Goal: Check status: Check status

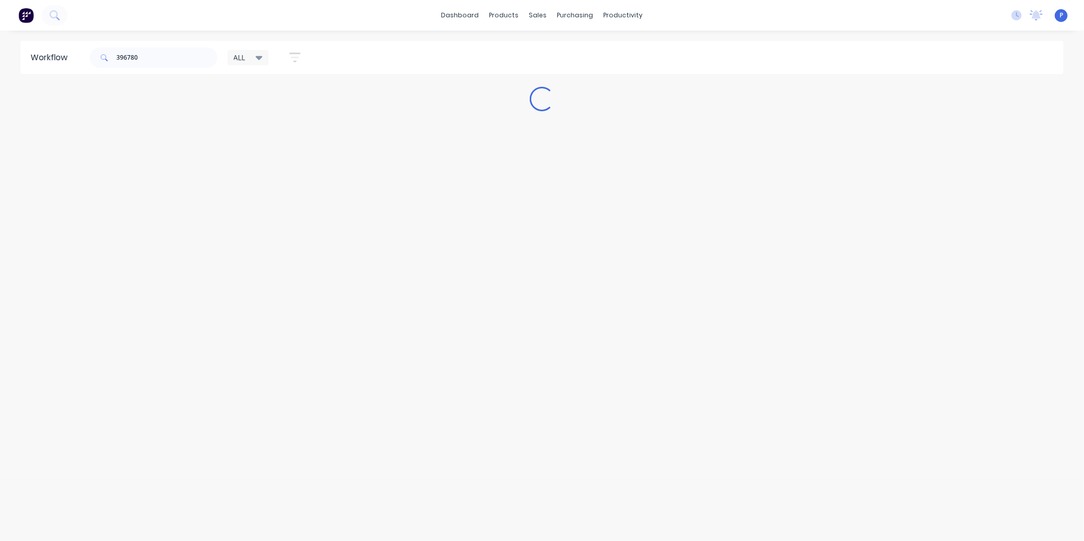
click at [131, 60] on input "396780" at bounding box center [166, 57] width 101 height 20
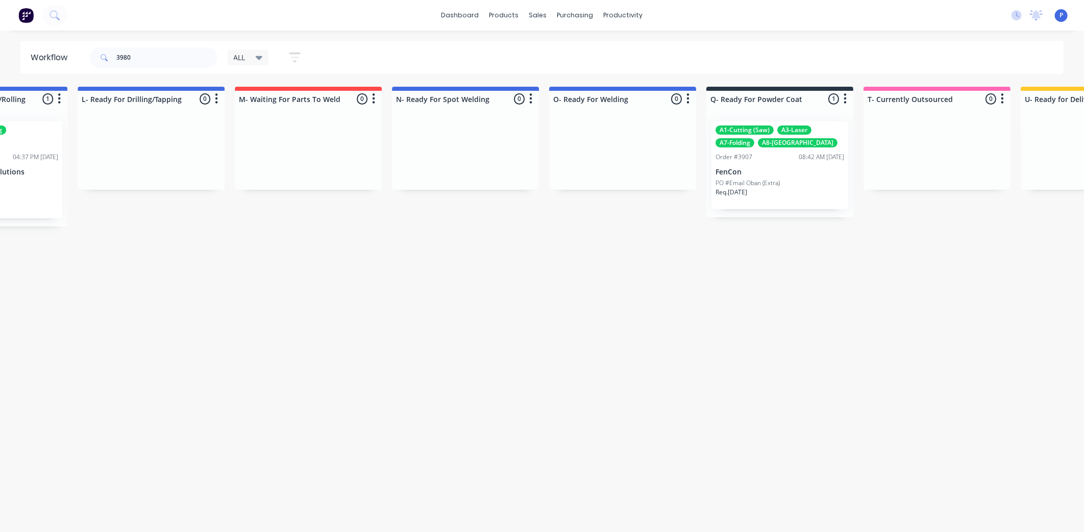
scroll to position [0, 1662]
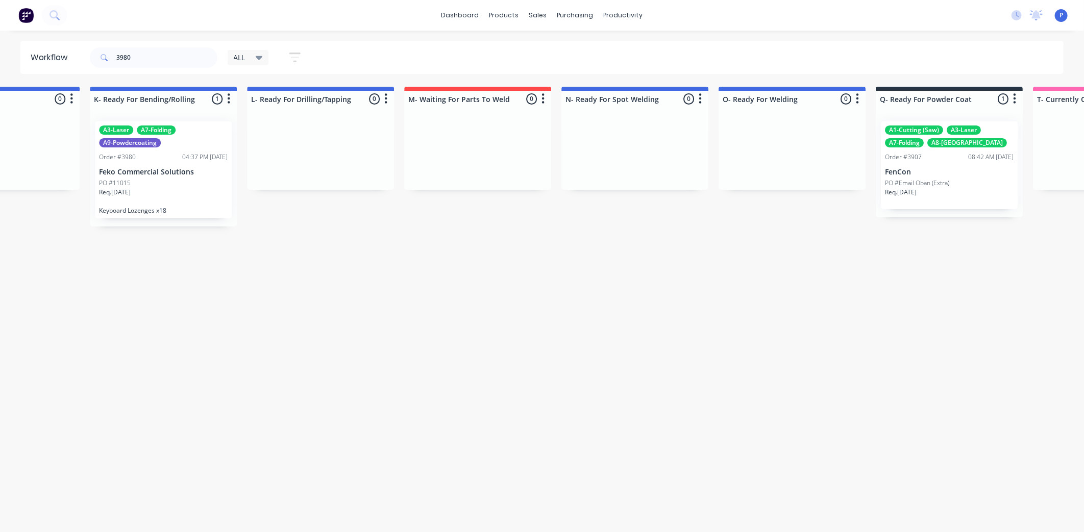
click at [168, 170] on p "Feko Commercial Solutions" at bounding box center [163, 172] width 129 height 9
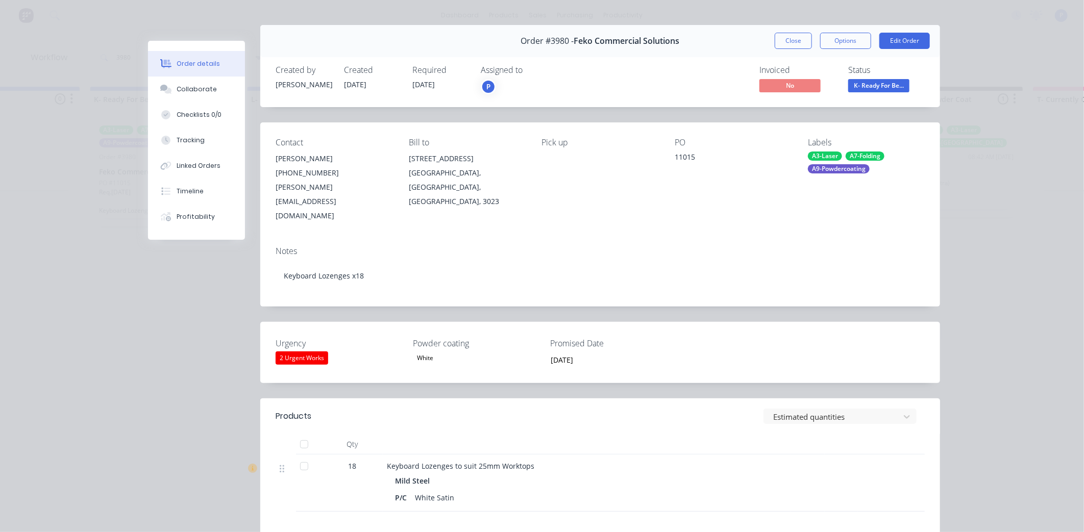
scroll to position [16, 0]
click at [187, 130] on button "Tracking" at bounding box center [196, 141] width 97 height 26
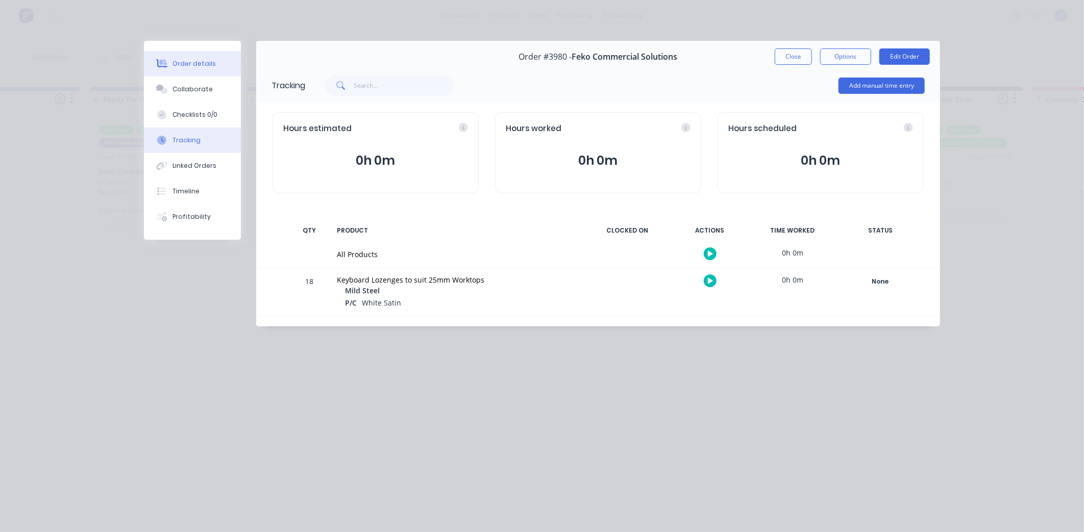
click at [160, 58] on button "Order details" at bounding box center [192, 64] width 97 height 26
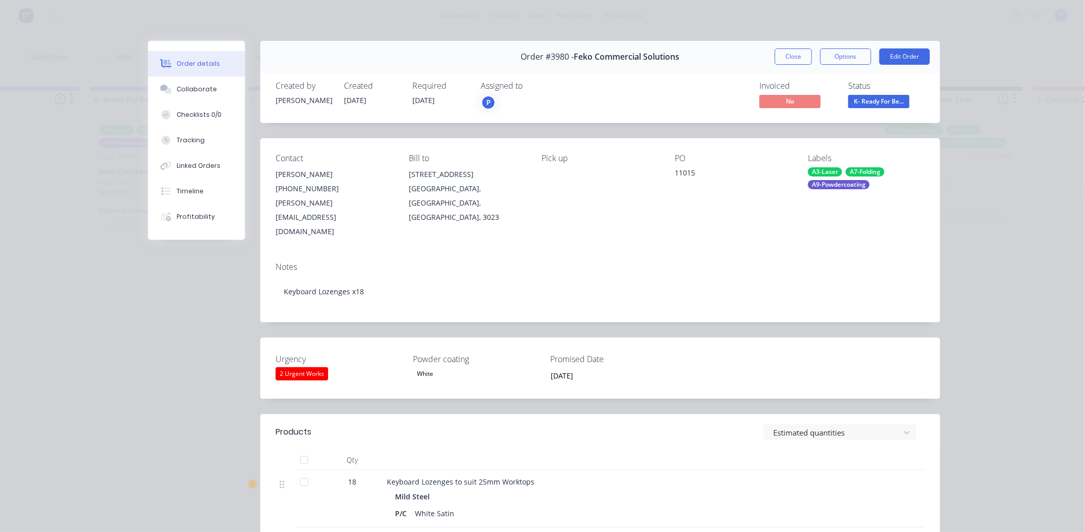
click at [889, 99] on span "K- Ready For Be..." at bounding box center [879, 101] width 61 height 13
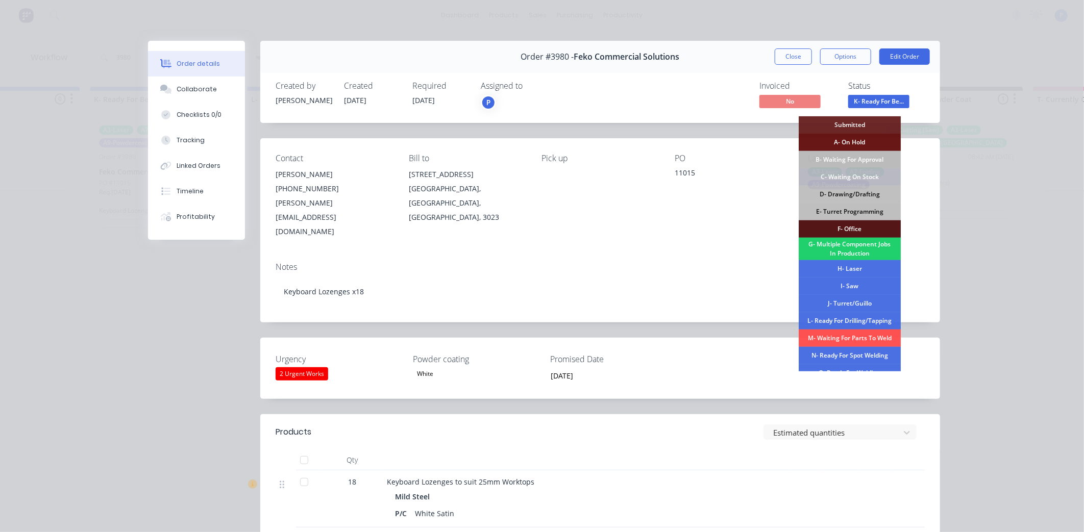
scroll to position [154, 0]
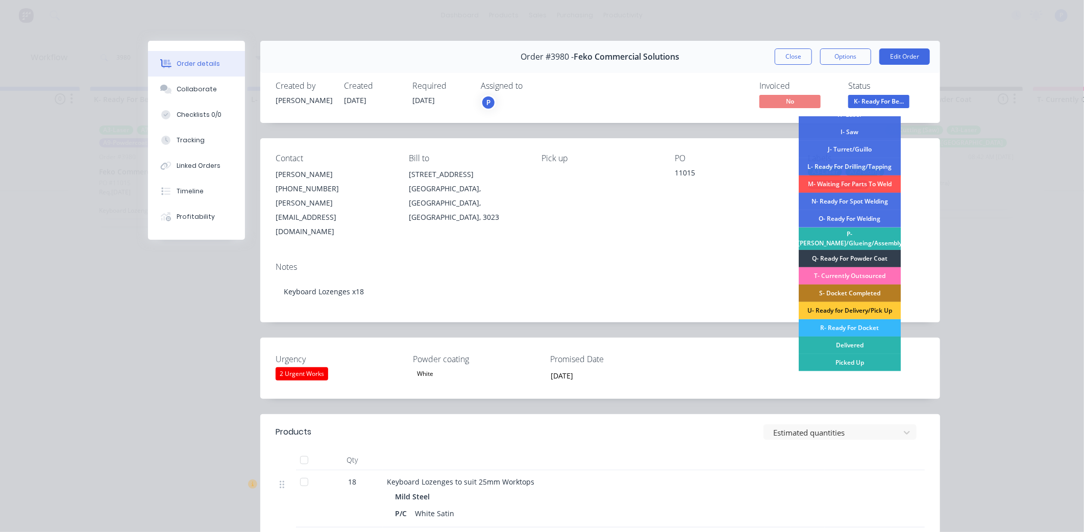
click at [858, 331] on div "R- Ready For Docket" at bounding box center [850, 328] width 102 height 17
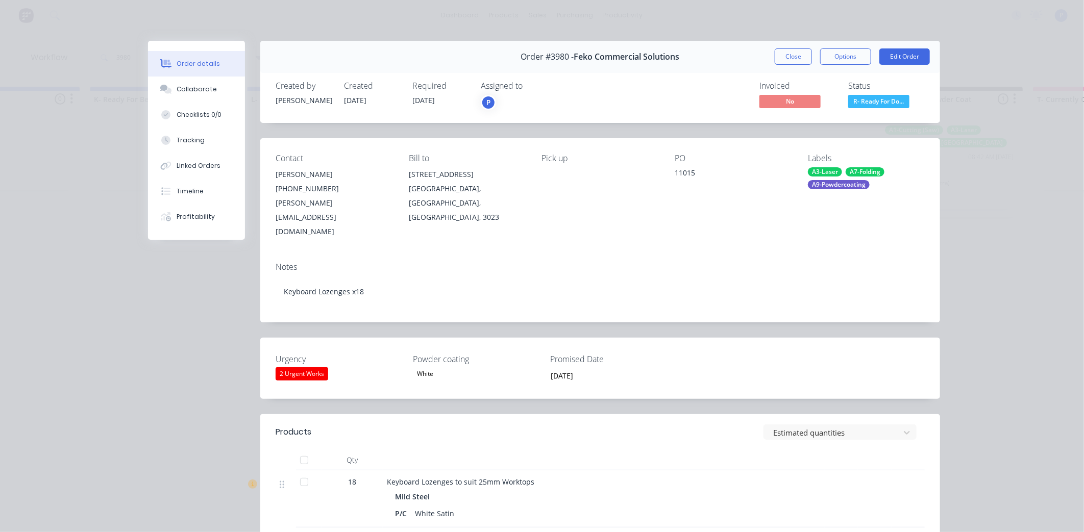
click at [783, 62] on button "Close" at bounding box center [793, 57] width 37 height 16
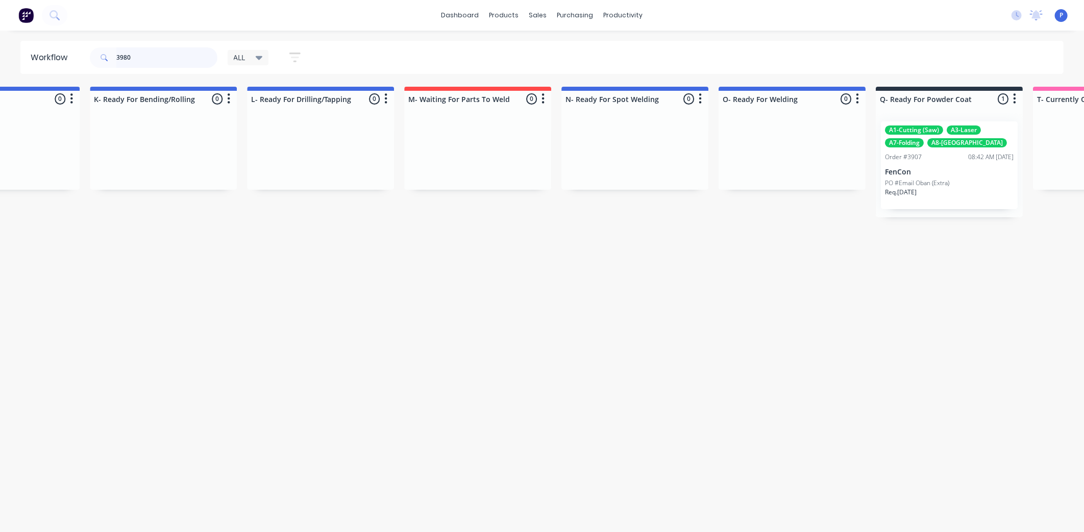
click at [190, 66] on input "3980" at bounding box center [166, 57] width 101 height 20
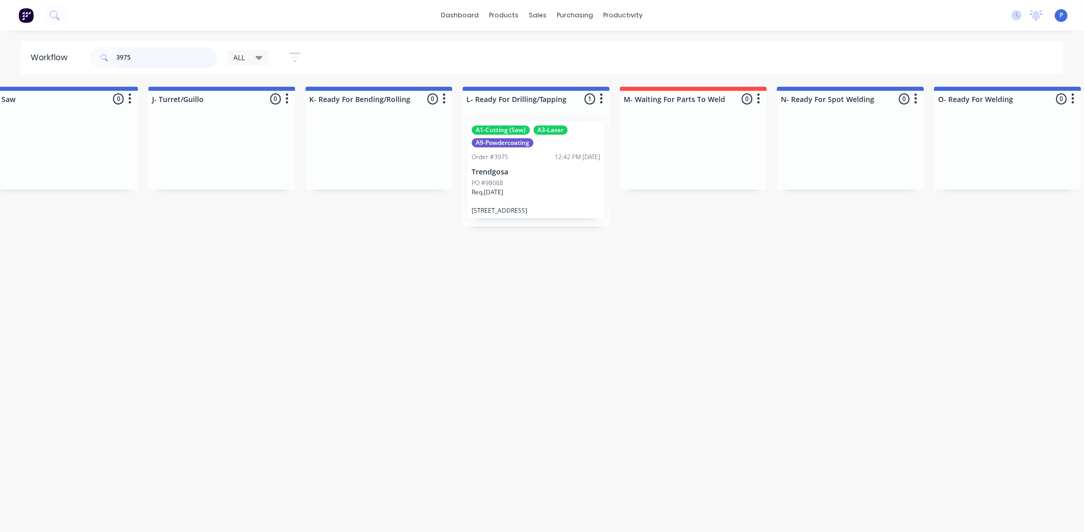
scroll to position [0, 1598]
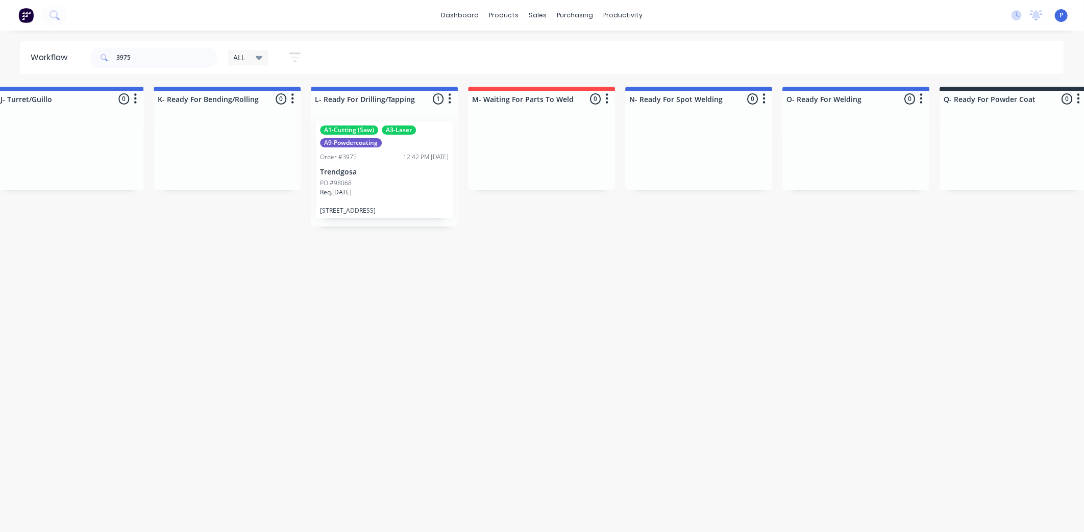
click at [384, 170] on p "Trendgosa" at bounding box center [384, 172] width 129 height 9
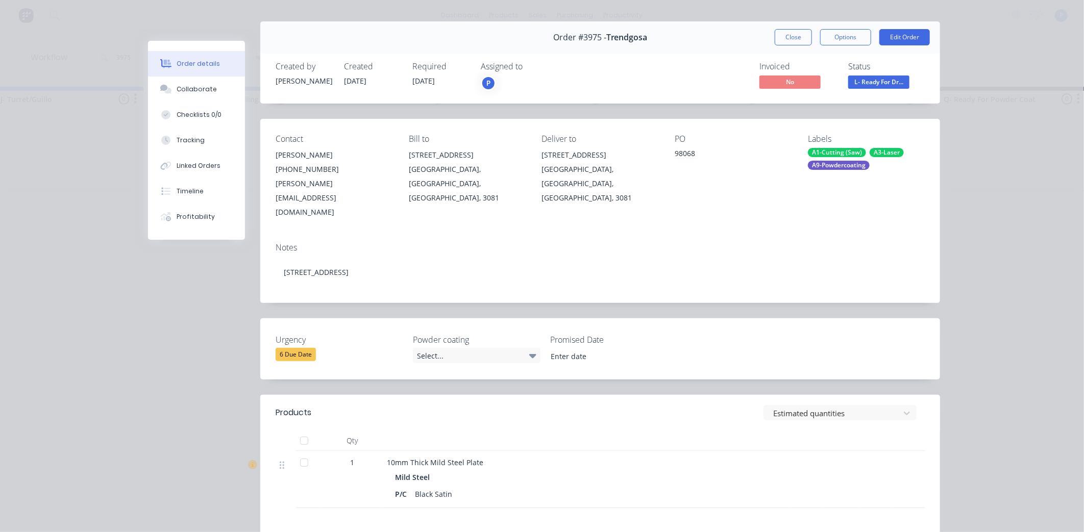
scroll to position [29, 0]
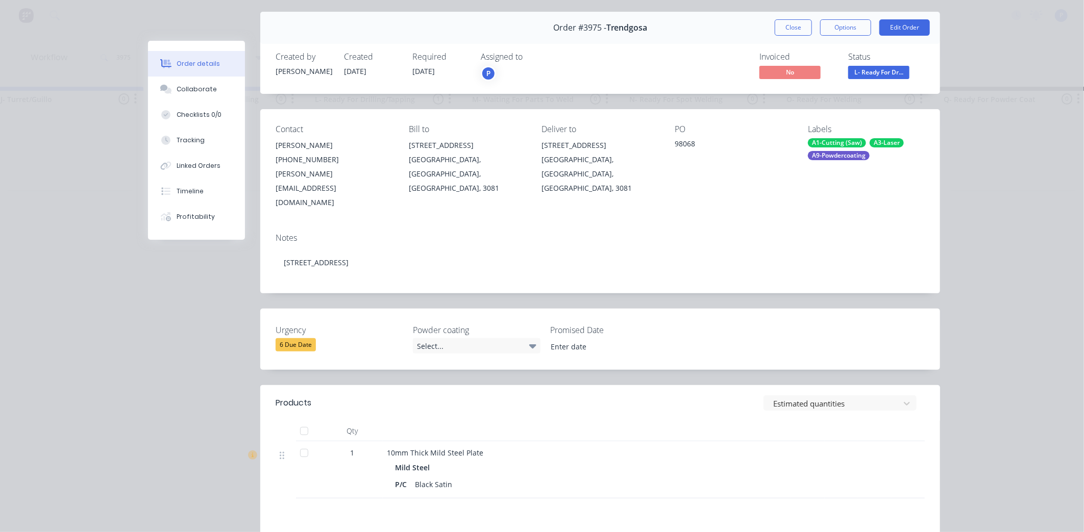
click at [880, 66] on span "L- Ready For Dr..." at bounding box center [879, 72] width 61 height 13
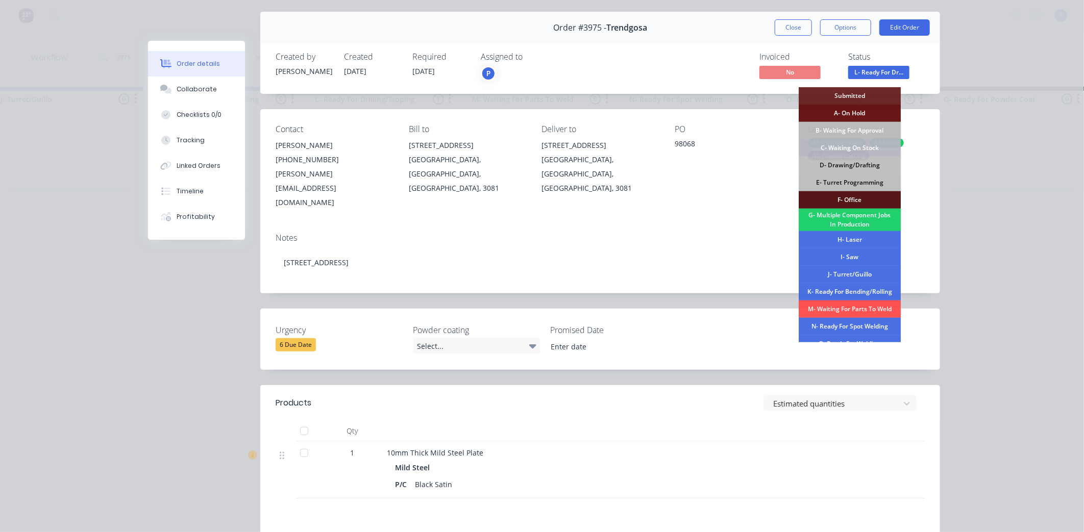
scroll to position [154, 0]
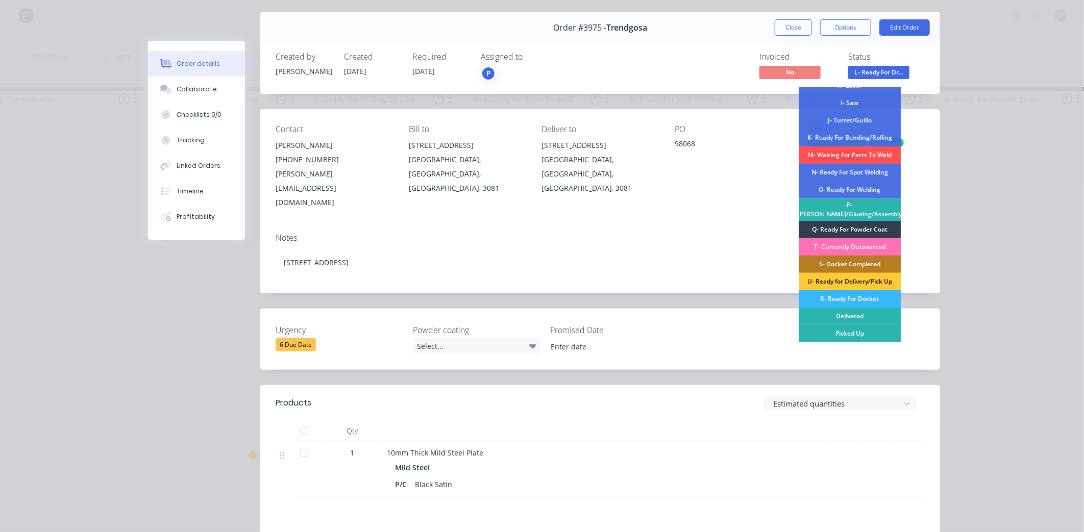
click at [862, 301] on div "R- Ready For Docket" at bounding box center [850, 298] width 102 height 17
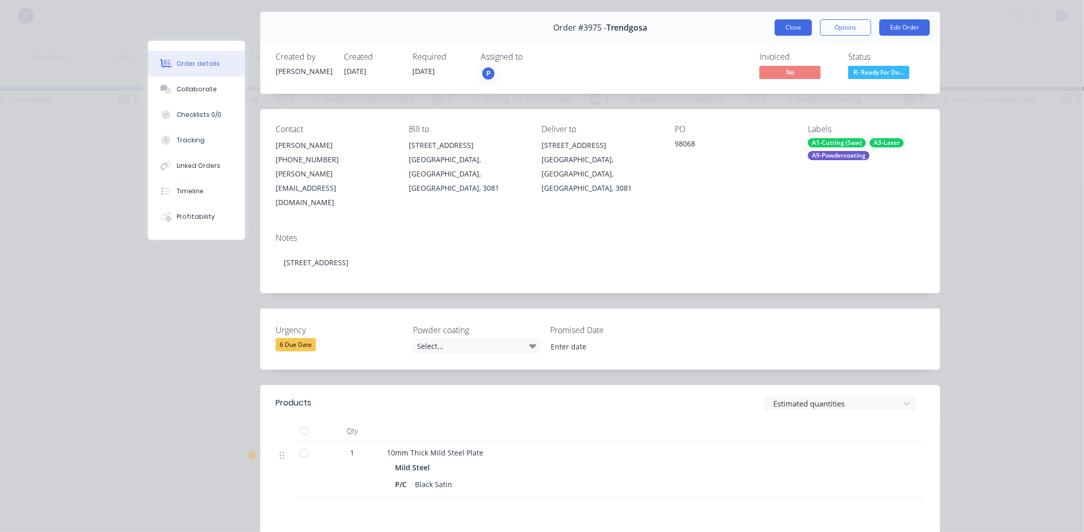
click at [788, 23] on button "Close" at bounding box center [793, 27] width 37 height 16
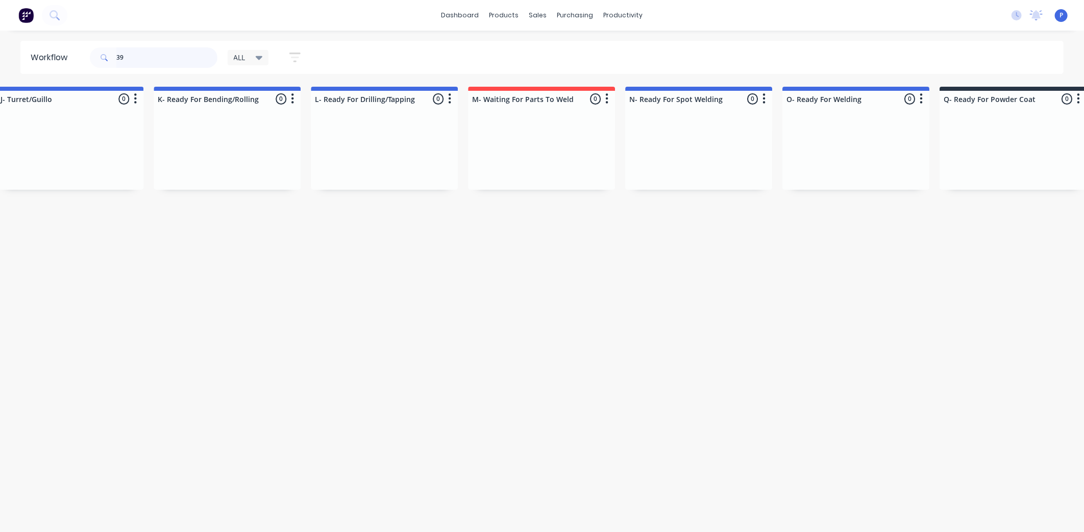
type input "3"
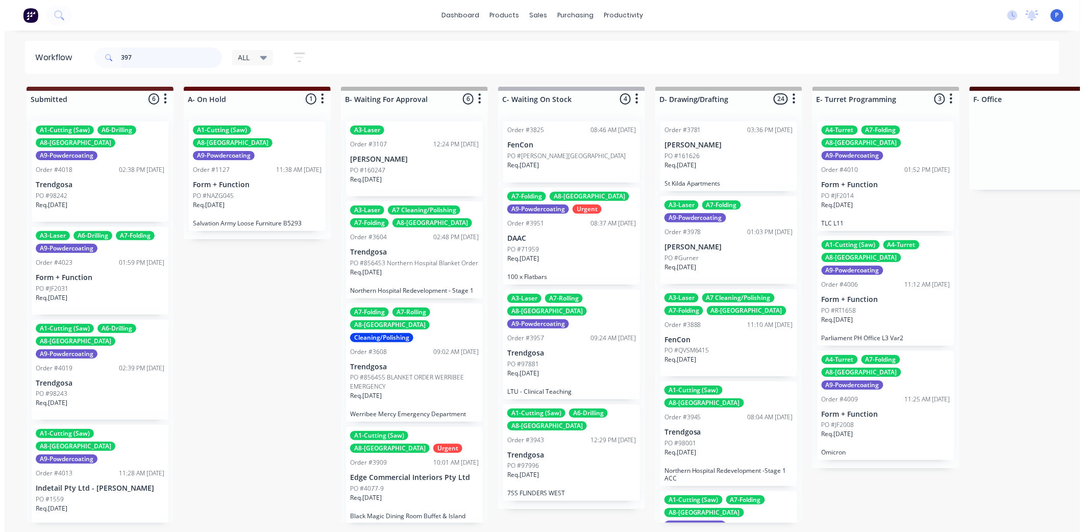
scroll to position [0, 0]
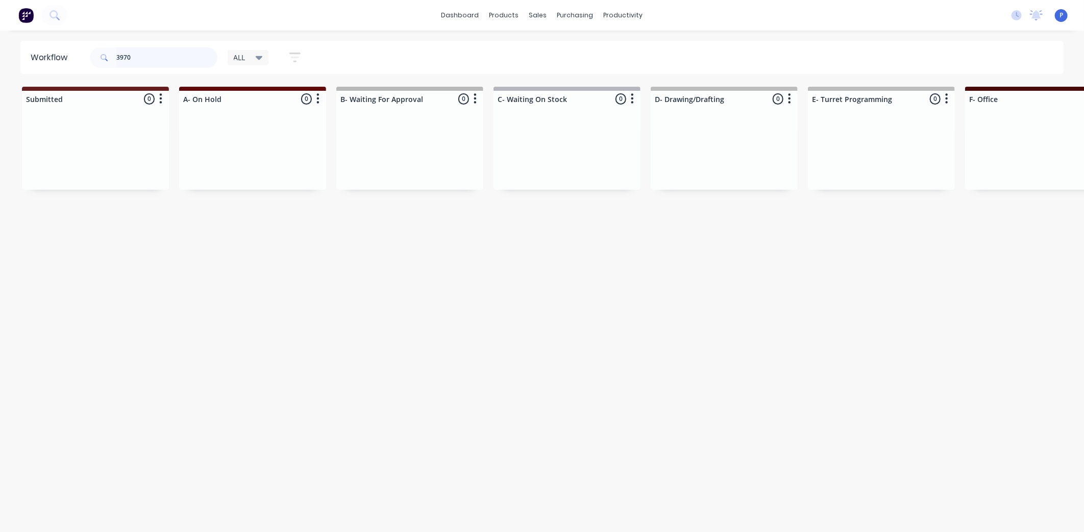
type input "3970"
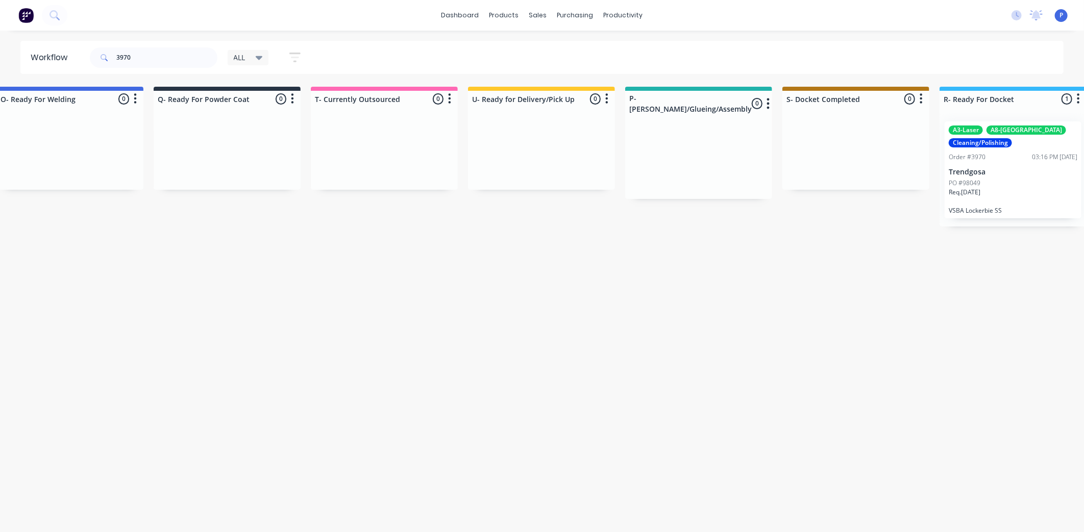
scroll to position [0, 2543]
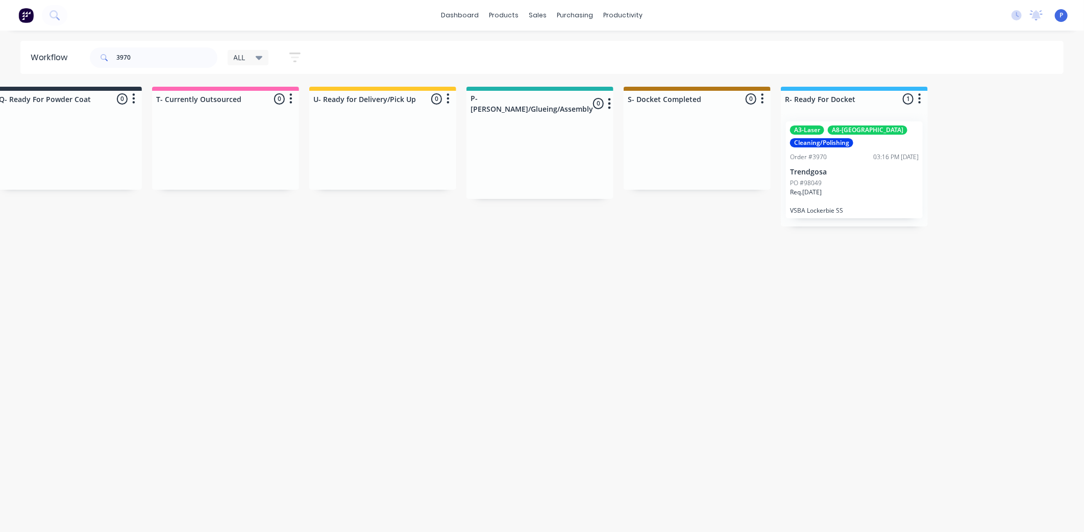
drag, startPoint x: 337, startPoint y: 251, endPoint x: 427, endPoint y: 253, distance: 89.4
